Goal: Task Accomplishment & Management: Manage account settings

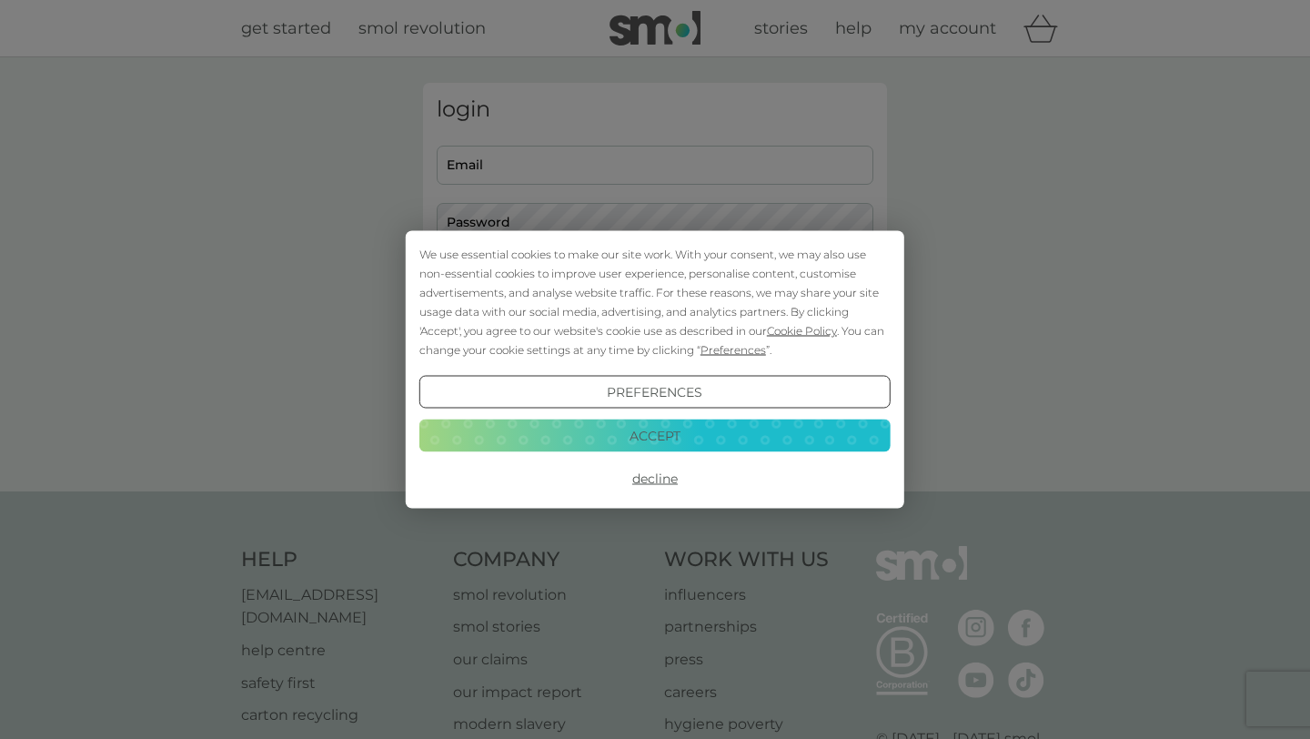
click at [677, 440] on button "Accept" at bounding box center [654, 434] width 471 height 33
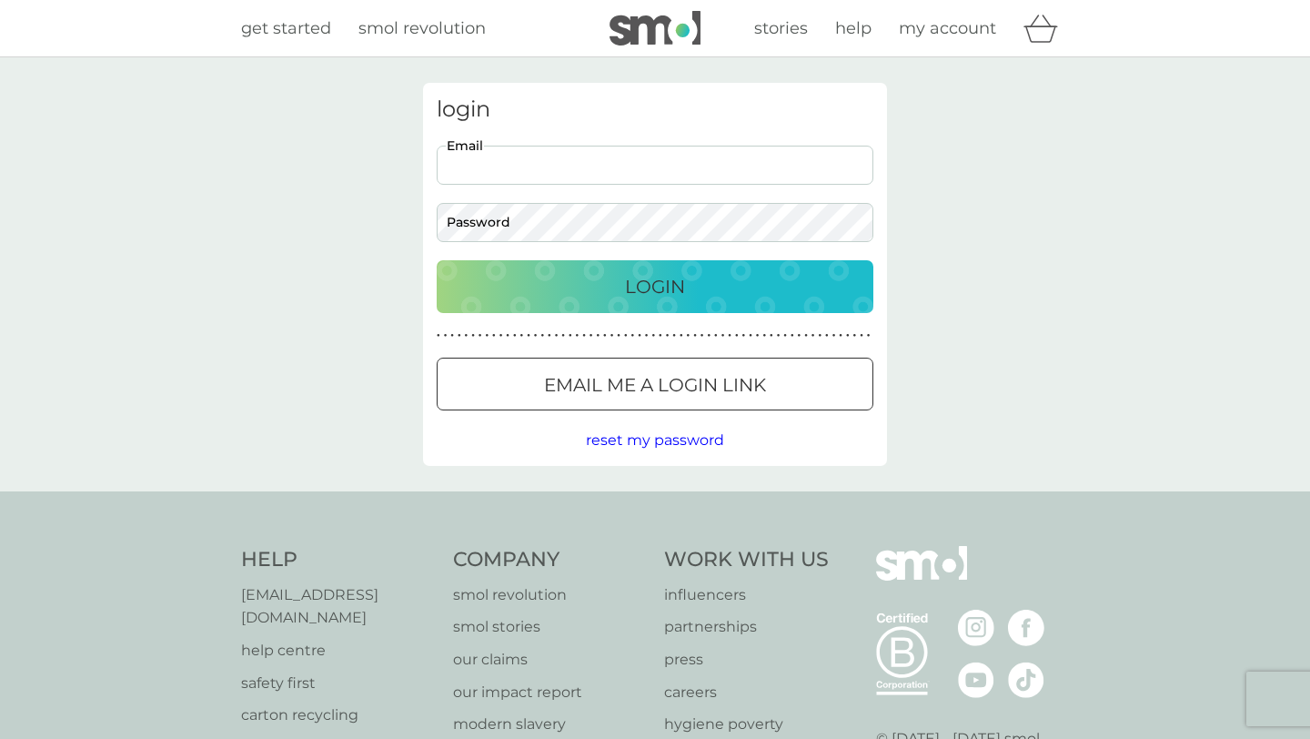
click at [675, 168] on input "Email" at bounding box center [655, 165] width 437 height 39
type input "harrisonleonora@gmail.com"
click at [662, 292] on p "Login" at bounding box center [655, 286] width 60 height 29
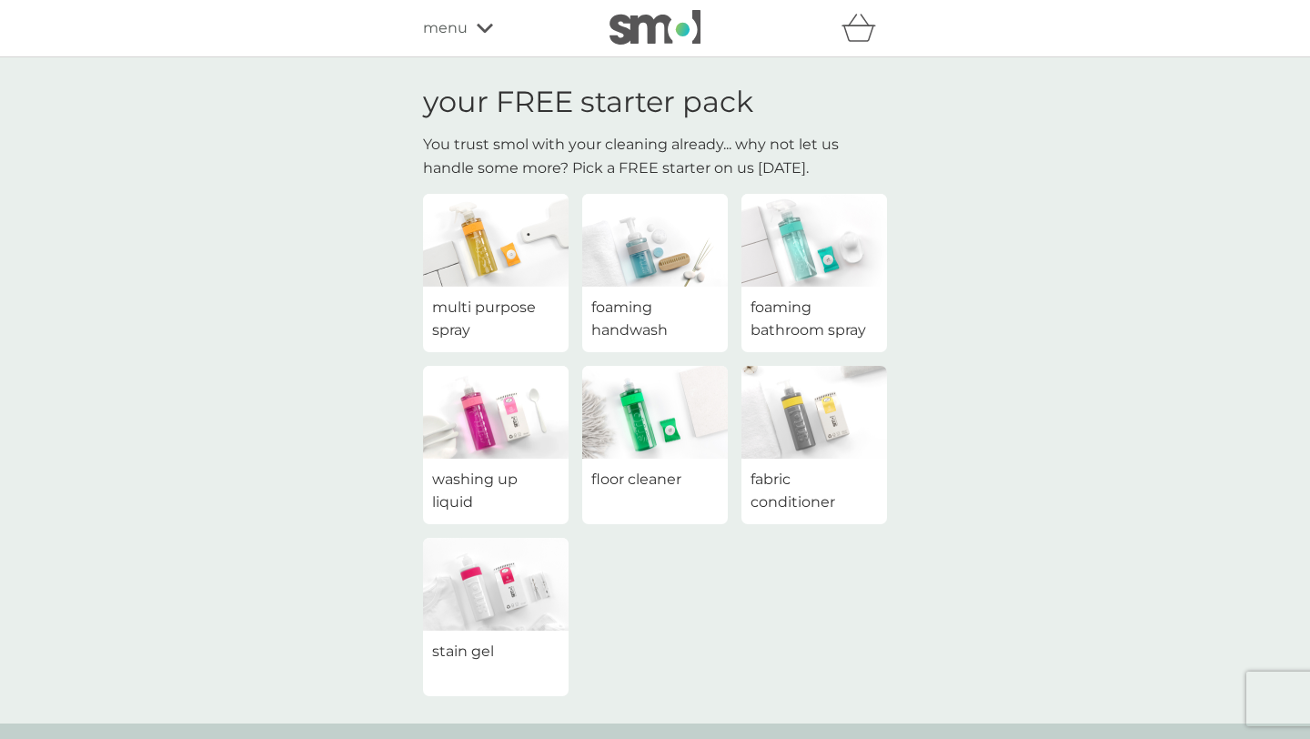
click at [452, 484] on span "washing up liquid" at bounding box center [495, 491] width 127 height 46
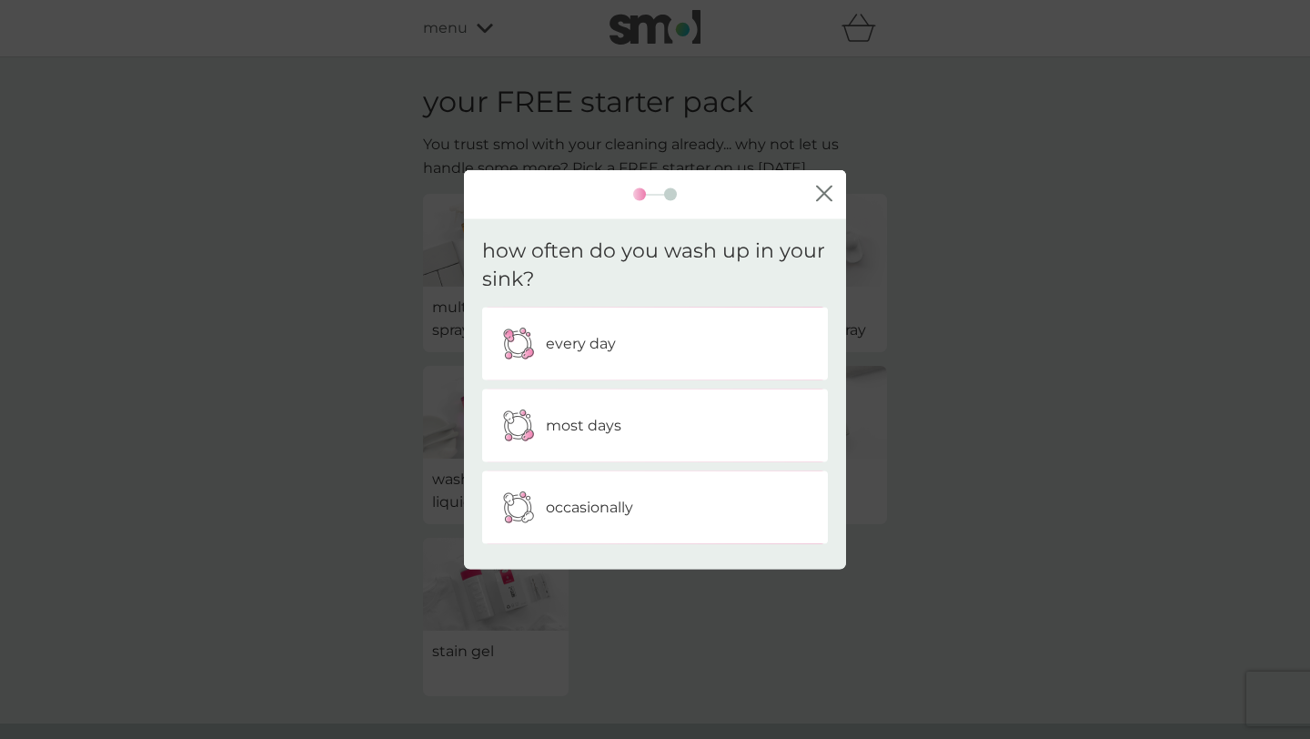
click at [831, 190] on icon "close" at bounding box center [824, 193] width 16 height 16
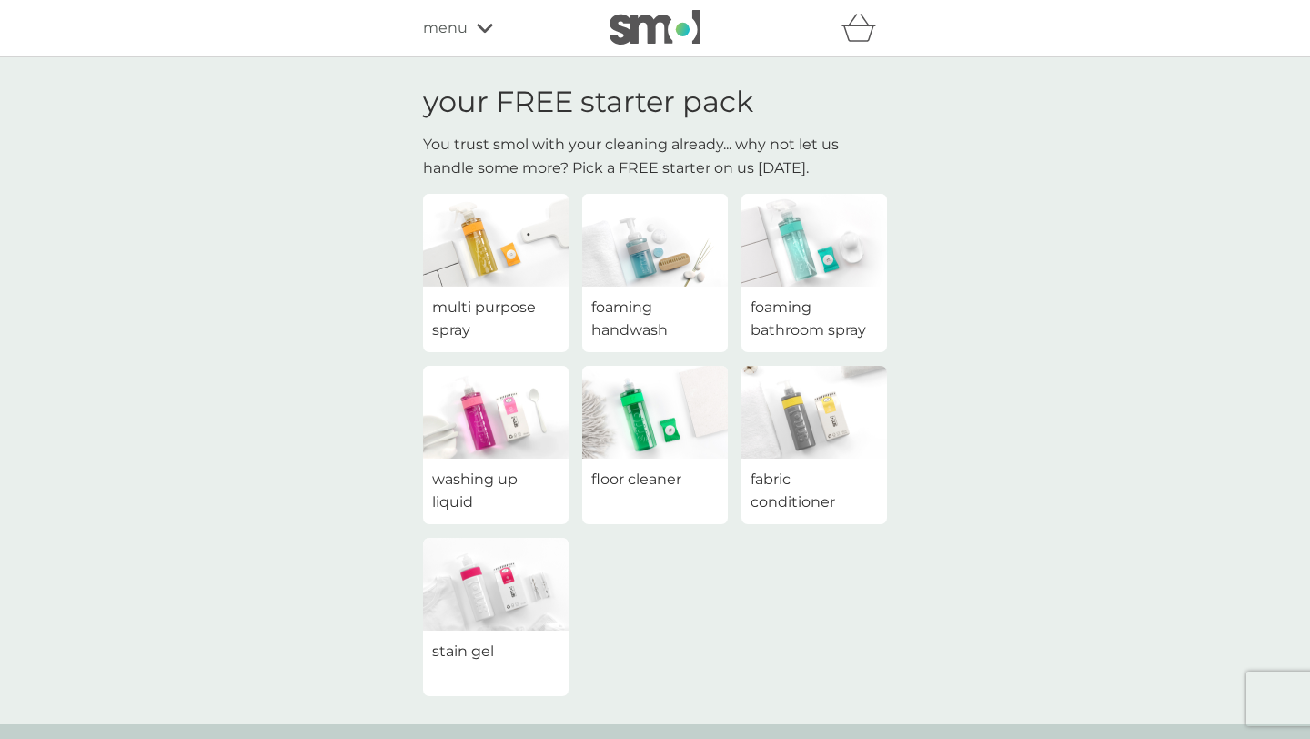
click at [457, 480] on span "washing up liquid" at bounding box center [495, 491] width 127 height 46
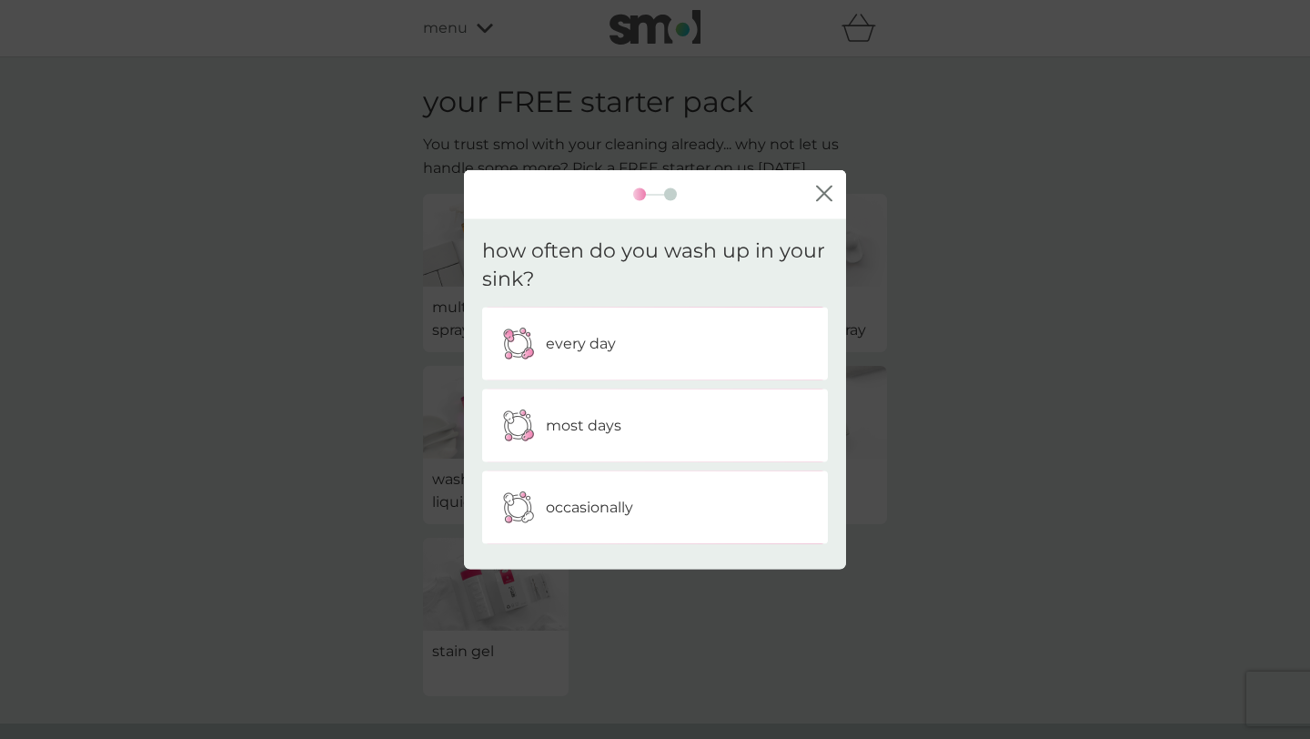
click at [595, 357] on div "every day" at bounding box center [655, 342] width 318 height 45
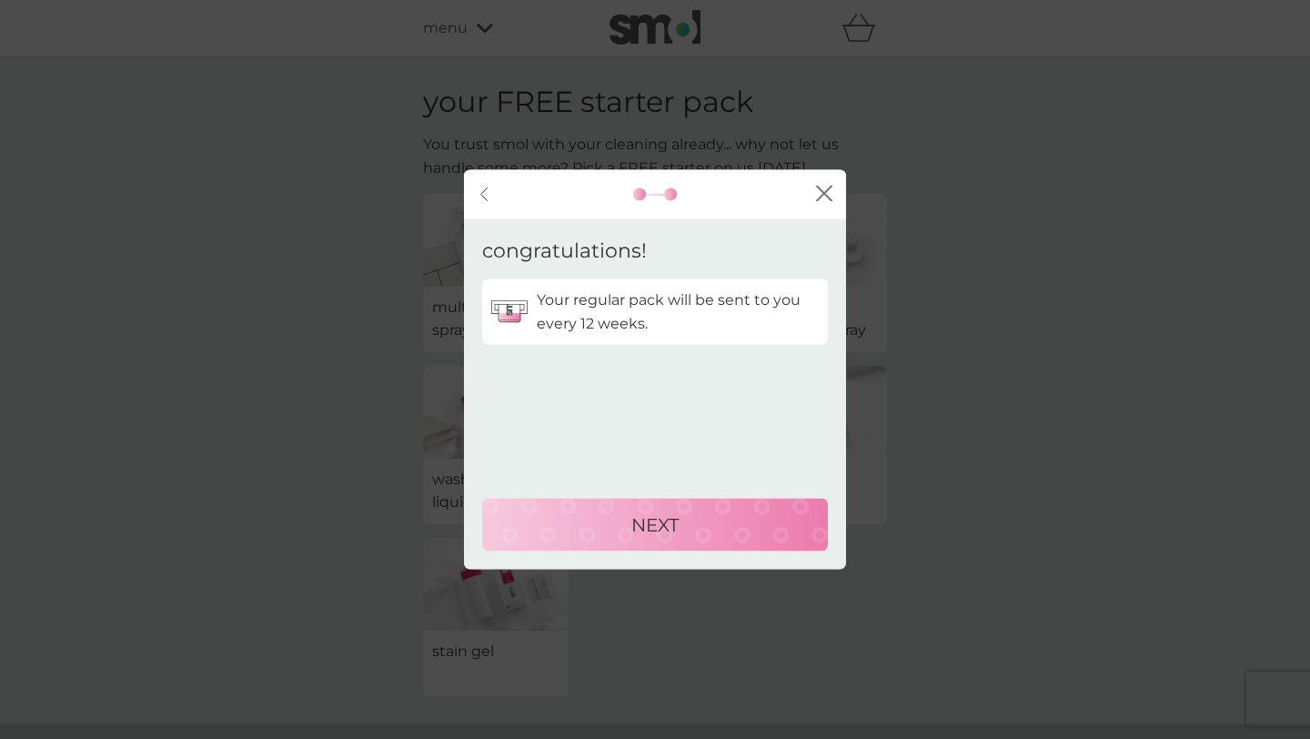
click at [527, 518] on div "NEXT" at bounding box center [654, 524] width 309 height 29
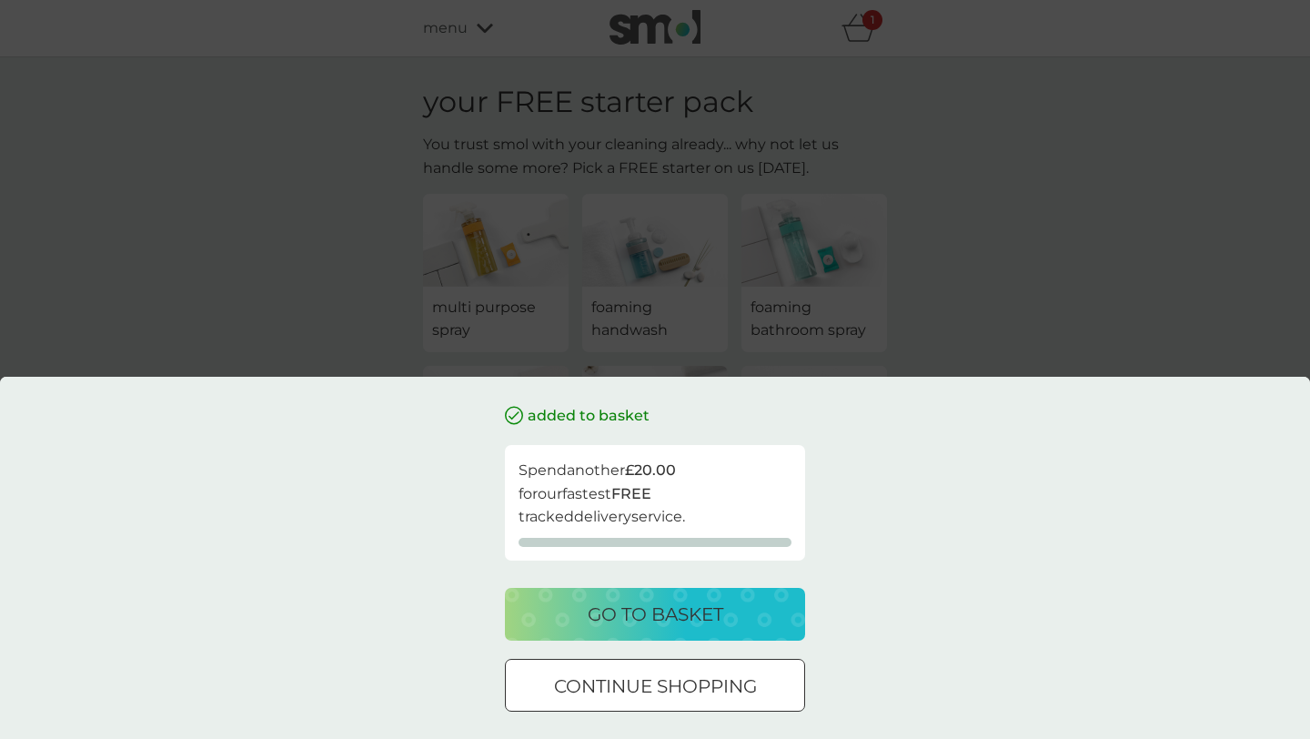
click at [523, 604] on div "go to basket" at bounding box center [655, 613] width 264 height 29
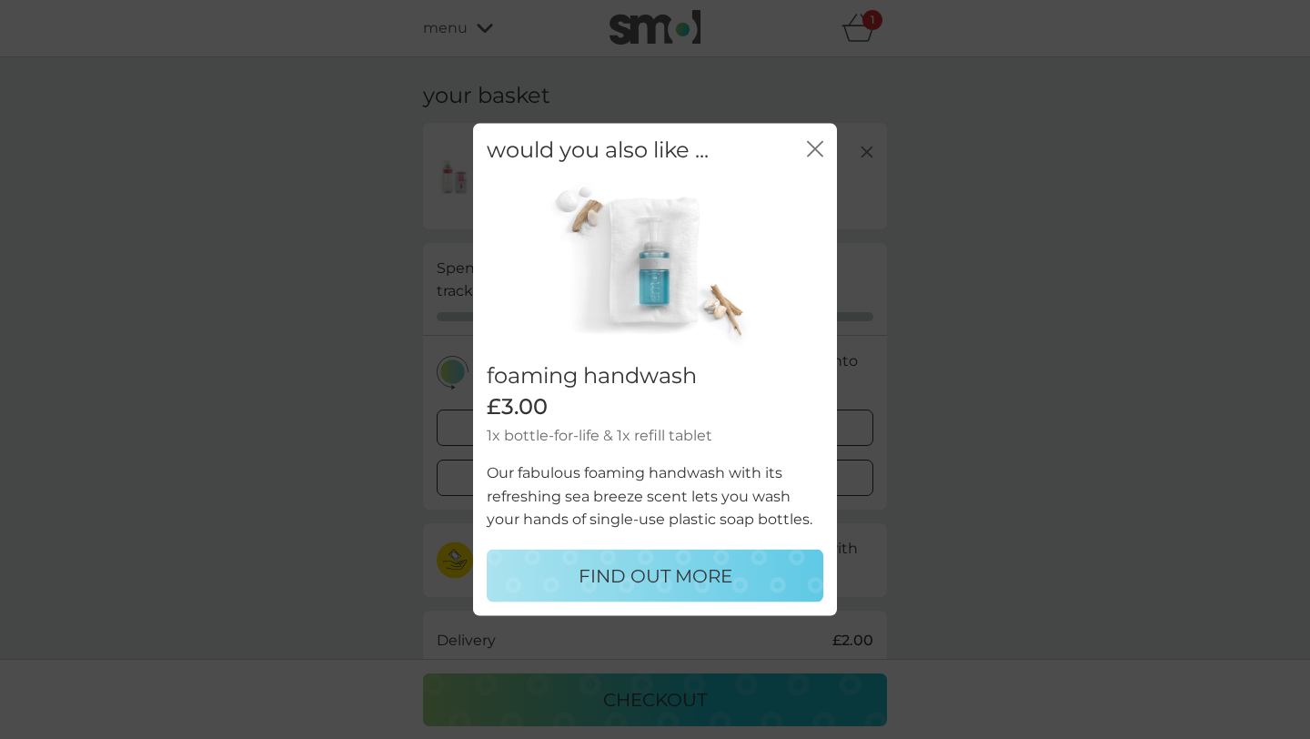
click at [813, 148] on icon "close" at bounding box center [811, 149] width 7 height 15
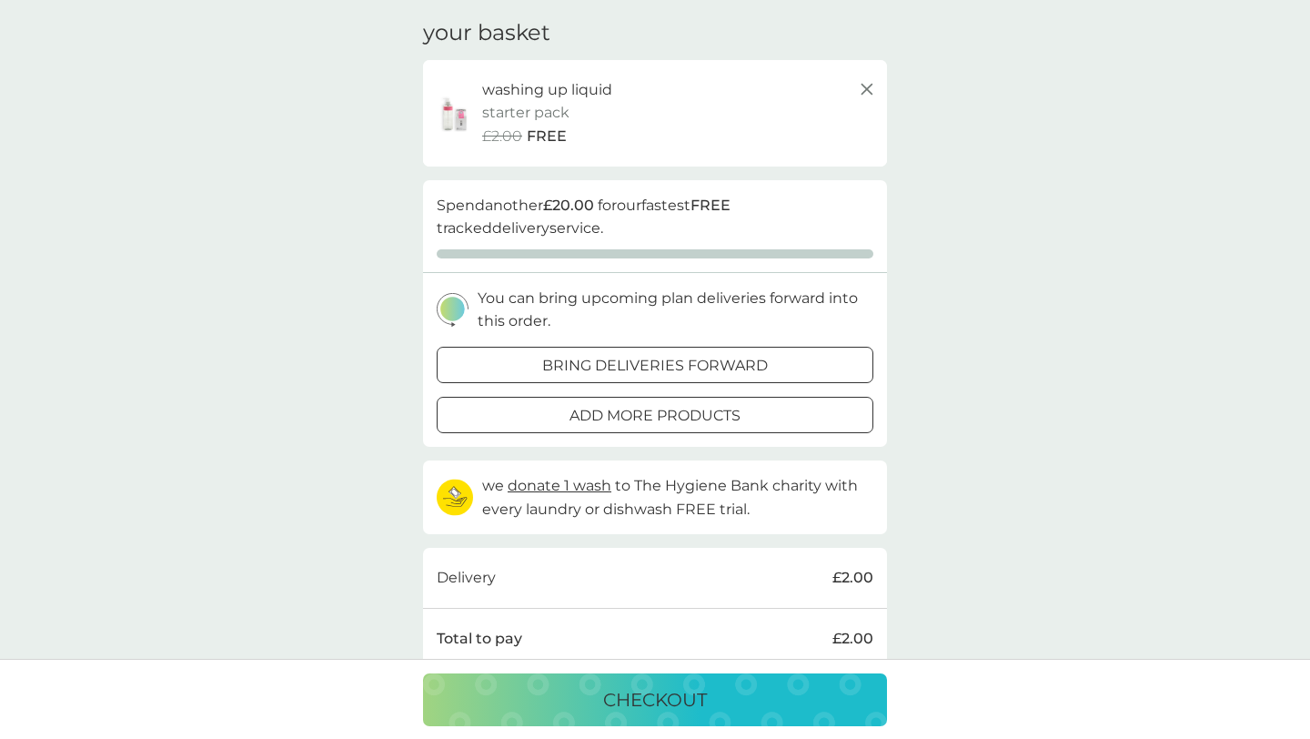
scroll to position [89, 0]
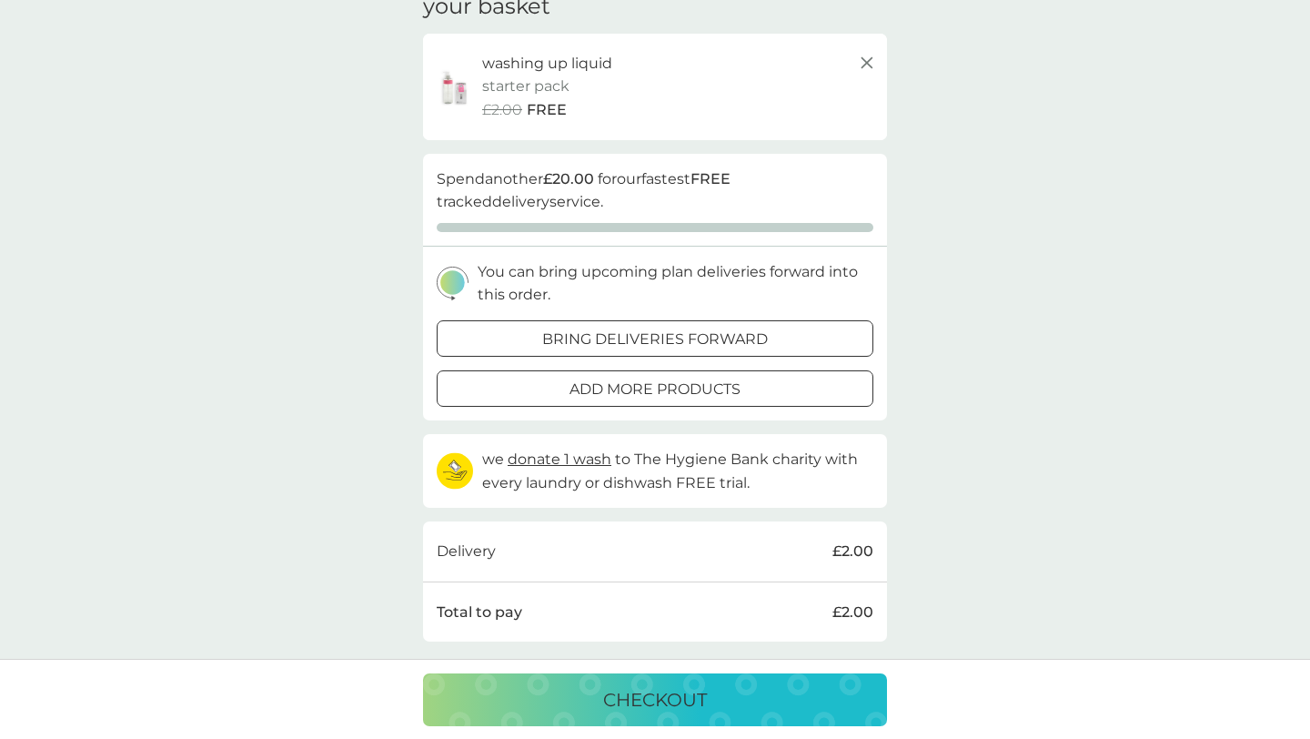
click at [480, 695] on div "checkout" at bounding box center [655, 699] width 428 height 29
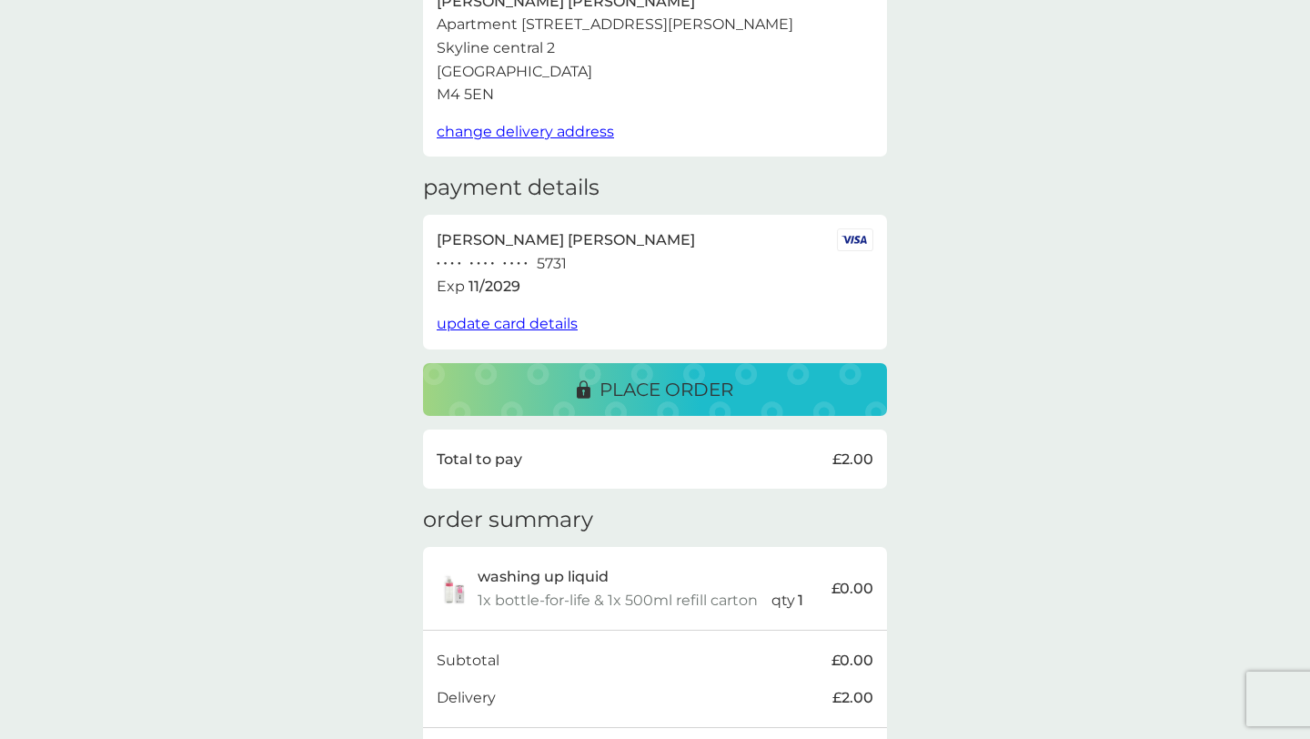
scroll to position [96, 0]
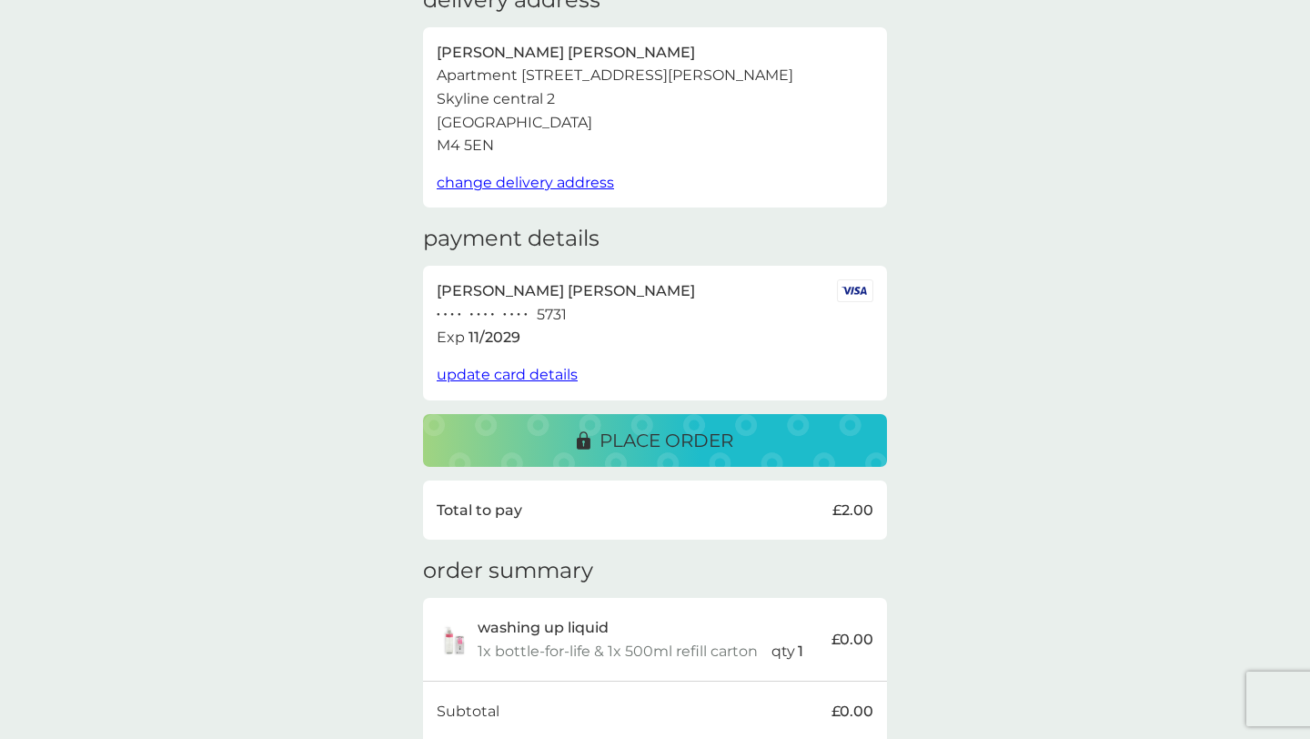
click at [589, 441] on icon at bounding box center [584, 439] width 14 height 17
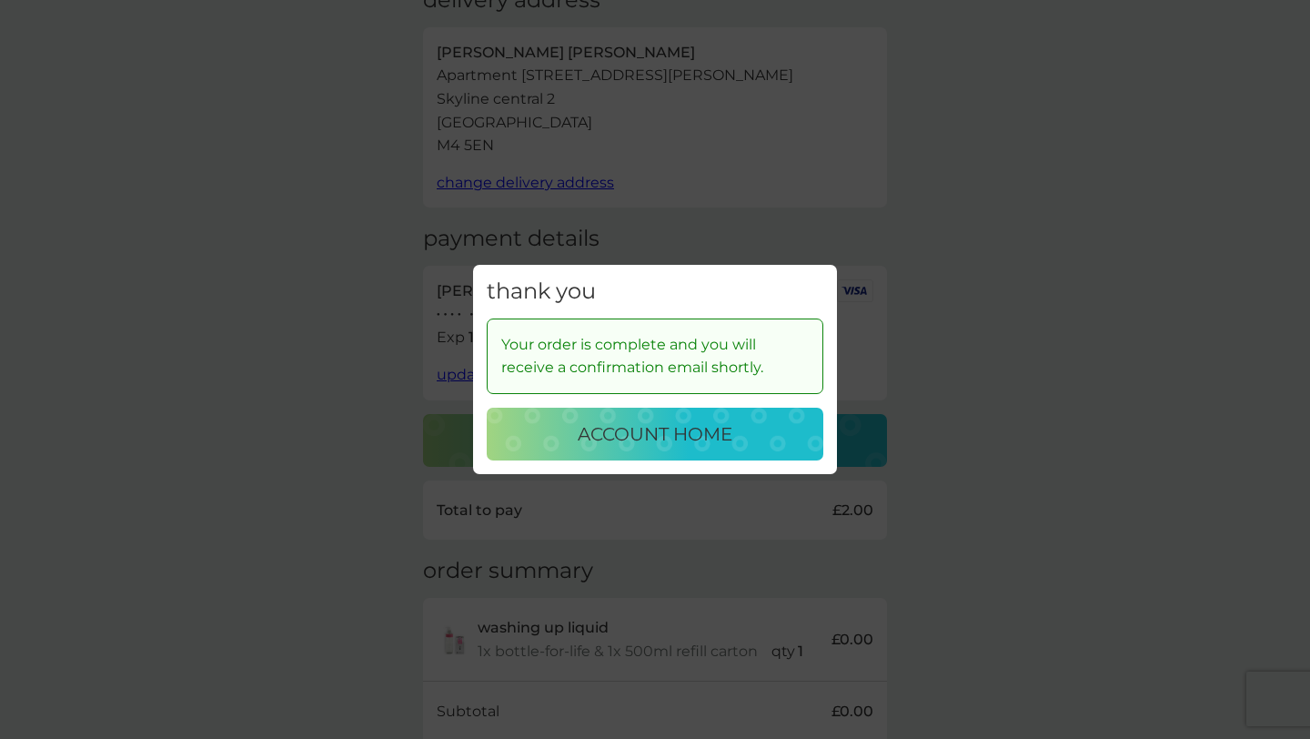
click at [588, 442] on p "account home" at bounding box center [655, 433] width 155 height 29
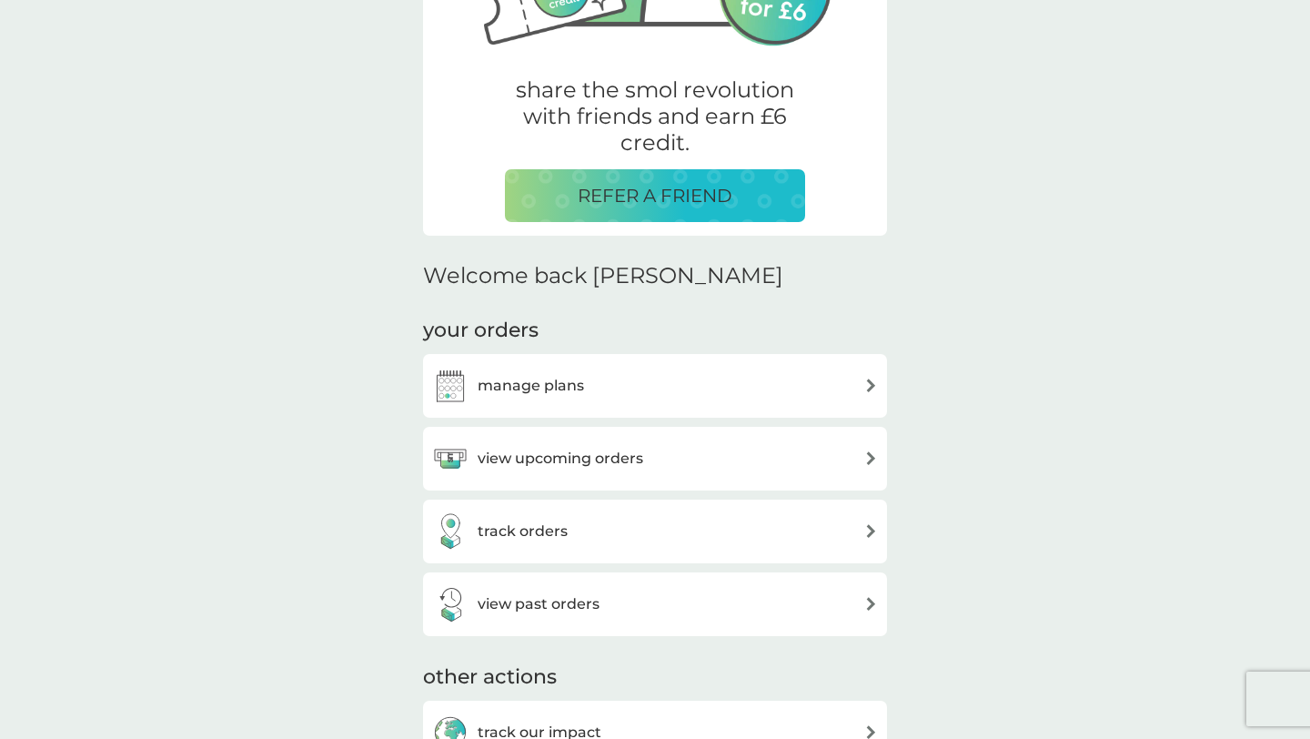
scroll to position [310, 0]
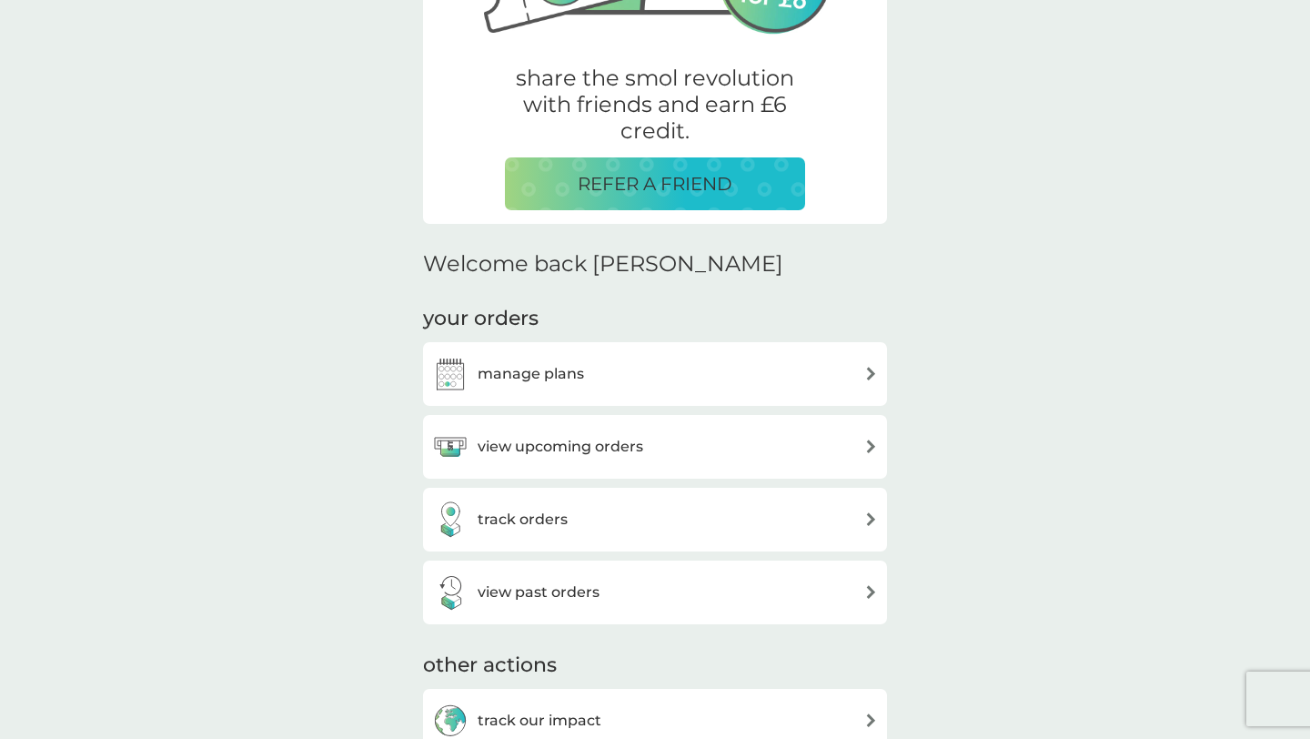
click at [565, 376] on h3 "manage plans" at bounding box center [531, 374] width 106 height 24
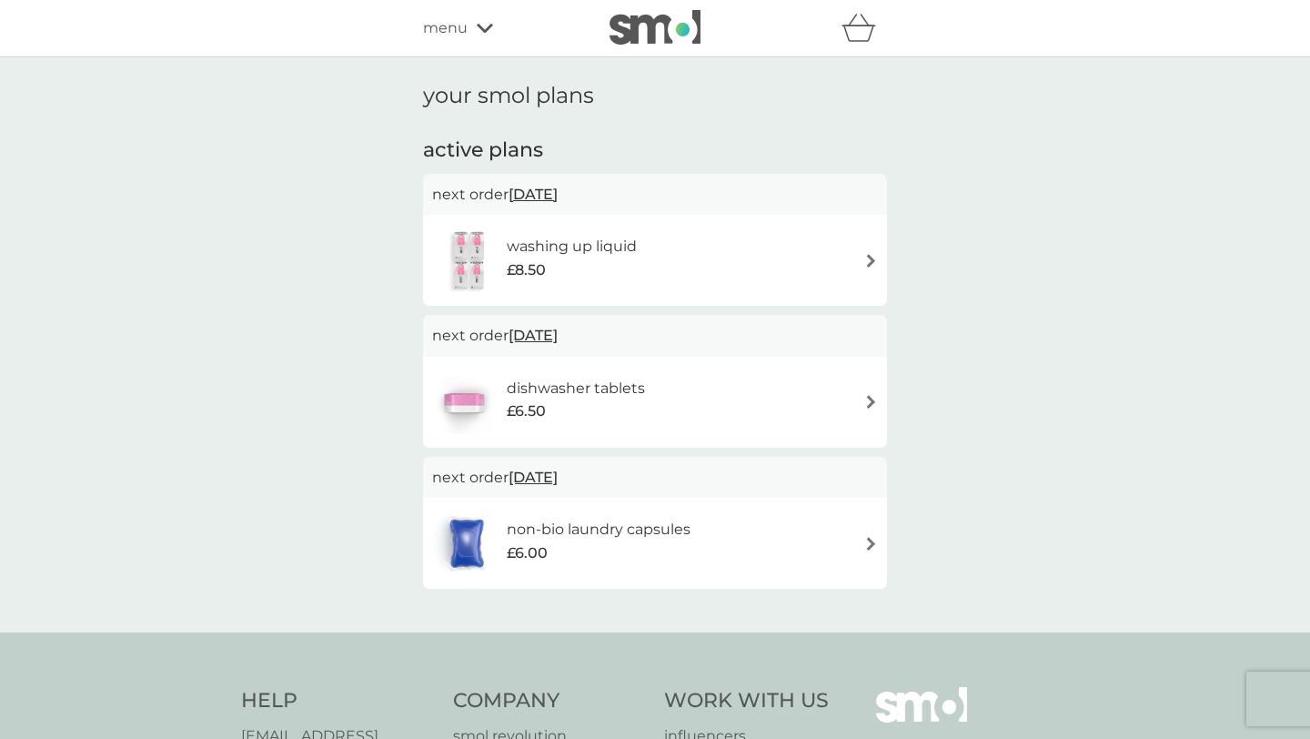
click at [549, 377] on h6 "dishwasher tablets" at bounding box center [576, 389] width 138 height 24
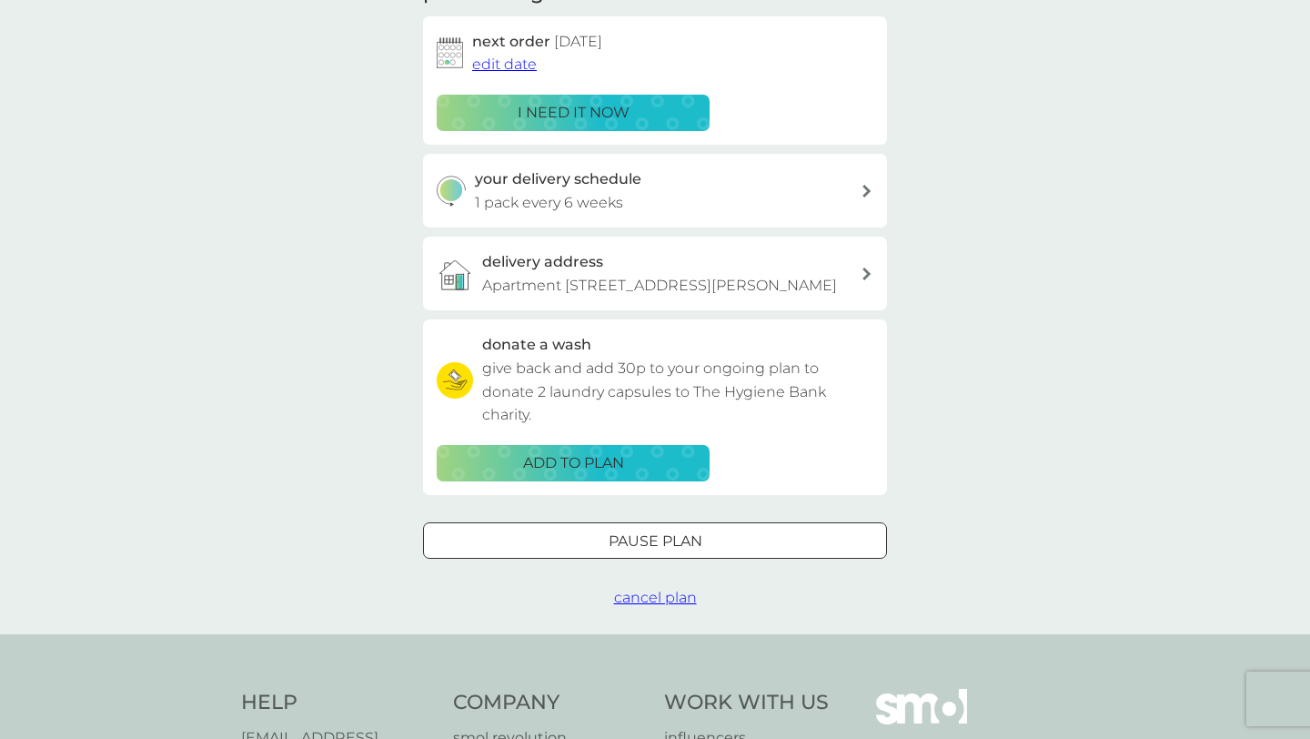
scroll to position [288, 0]
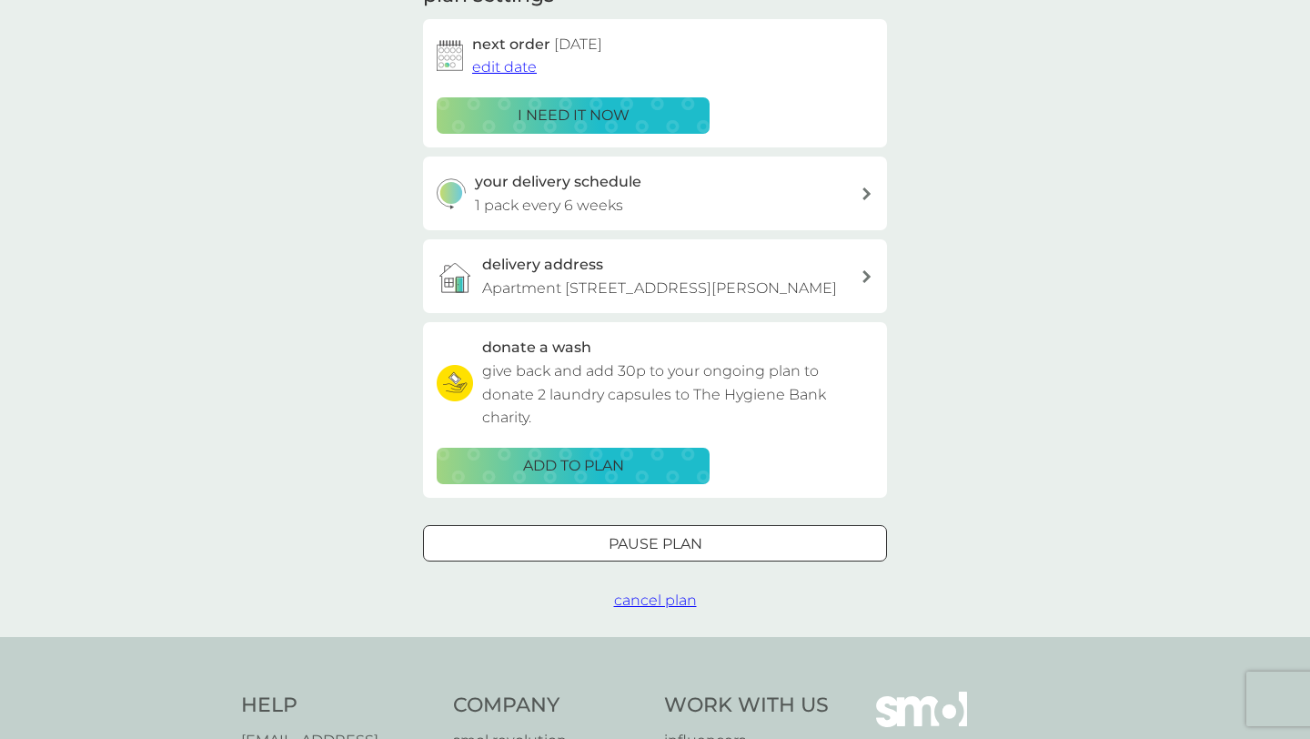
click at [451, 555] on div "Pause plan" at bounding box center [655, 544] width 462 height 24
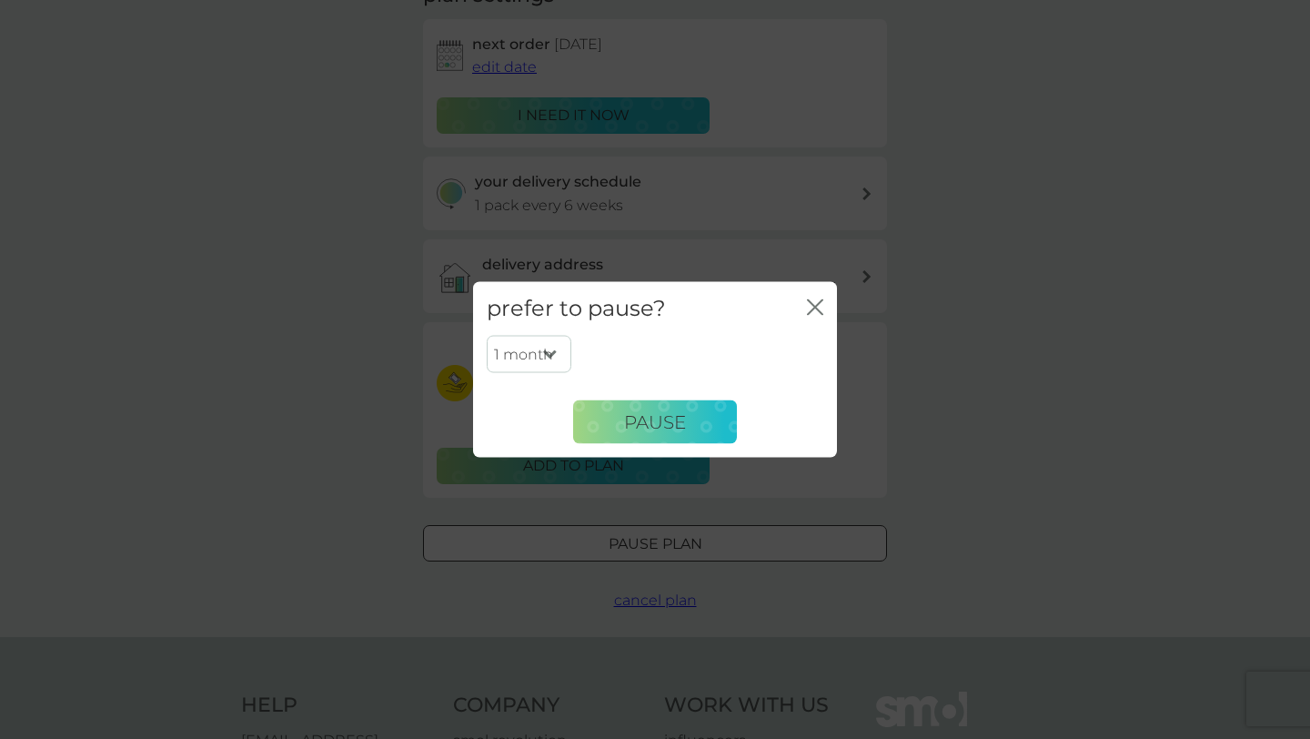
click at [548, 351] on select "1 month 2 months 3 months 4 months 5 months 6 months" at bounding box center [529, 354] width 85 height 38
select select "2"
click at [487, 335] on select "1 month 2 months 3 months 4 months 5 months 6 months" at bounding box center [529, 354] width 85 height 38
click at [622, 424] on button "Pause" at bounding box center [655, 422] width 164 height 44
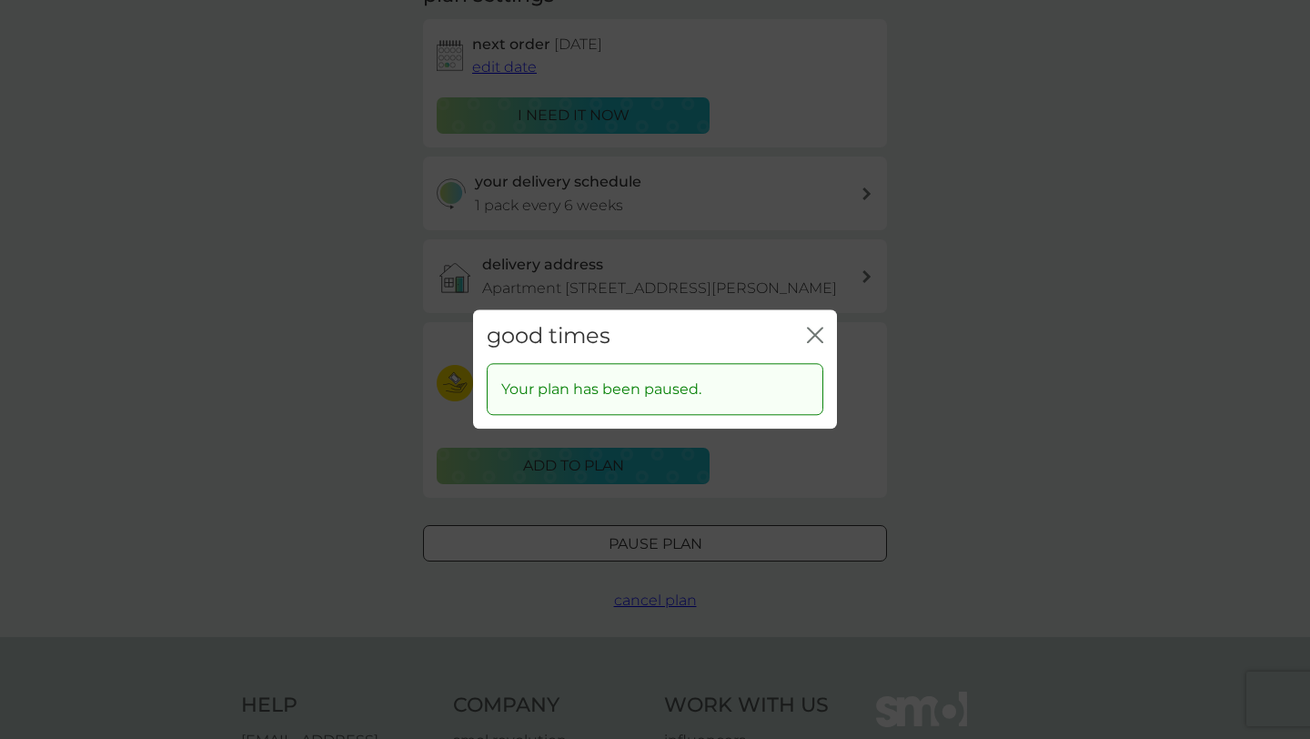
click at [821, 327] on icon "close" at bounding box center [818, 334] width 7 height 15
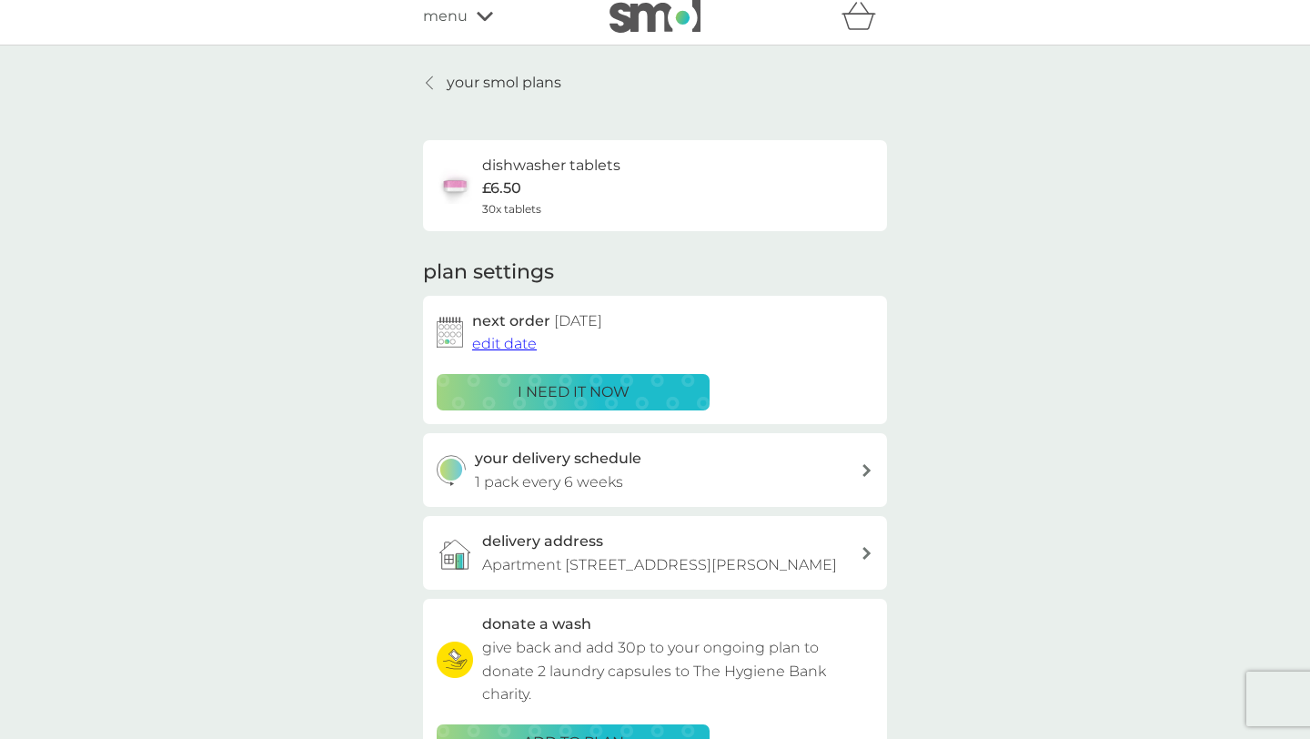
scroll to position [0, 0]
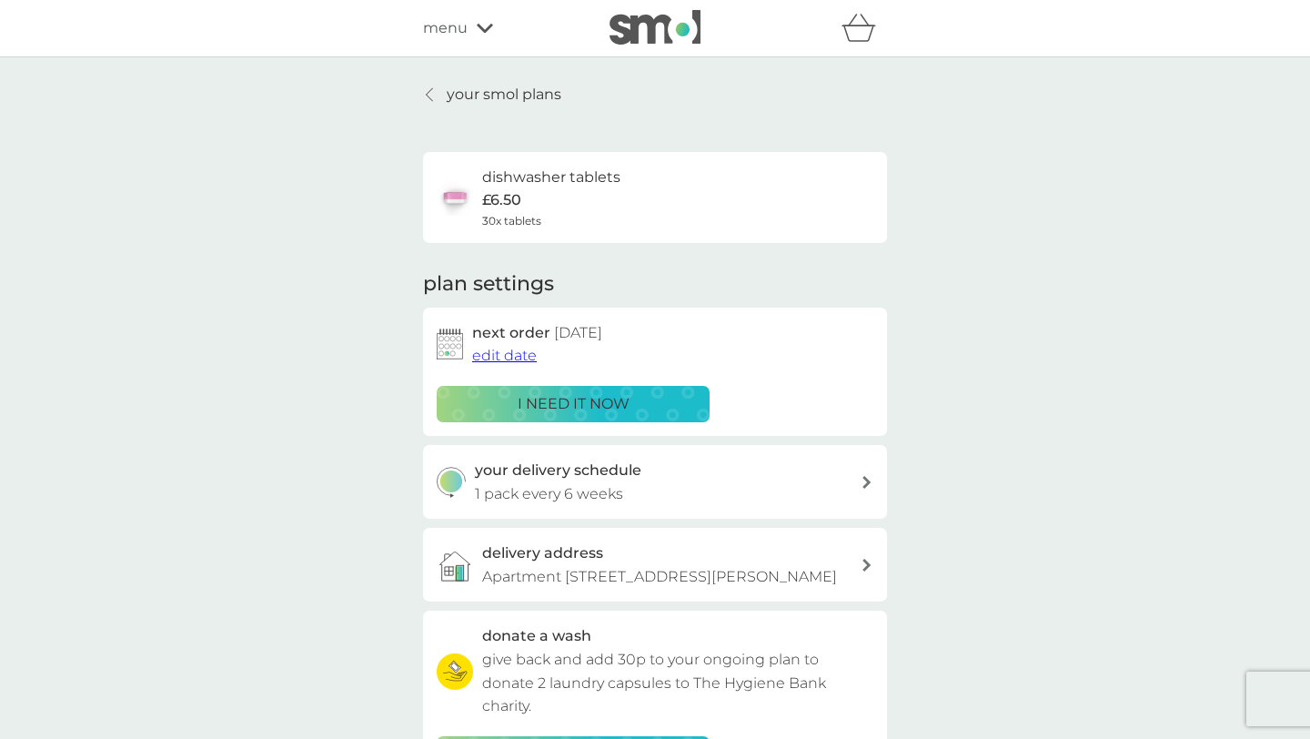
click at [437, 95] on link "your smol plans" at bounding box center [492, 95] width 138 height 24
